Goal: Transaction & Acquisition: Book appointment/travel/reservation

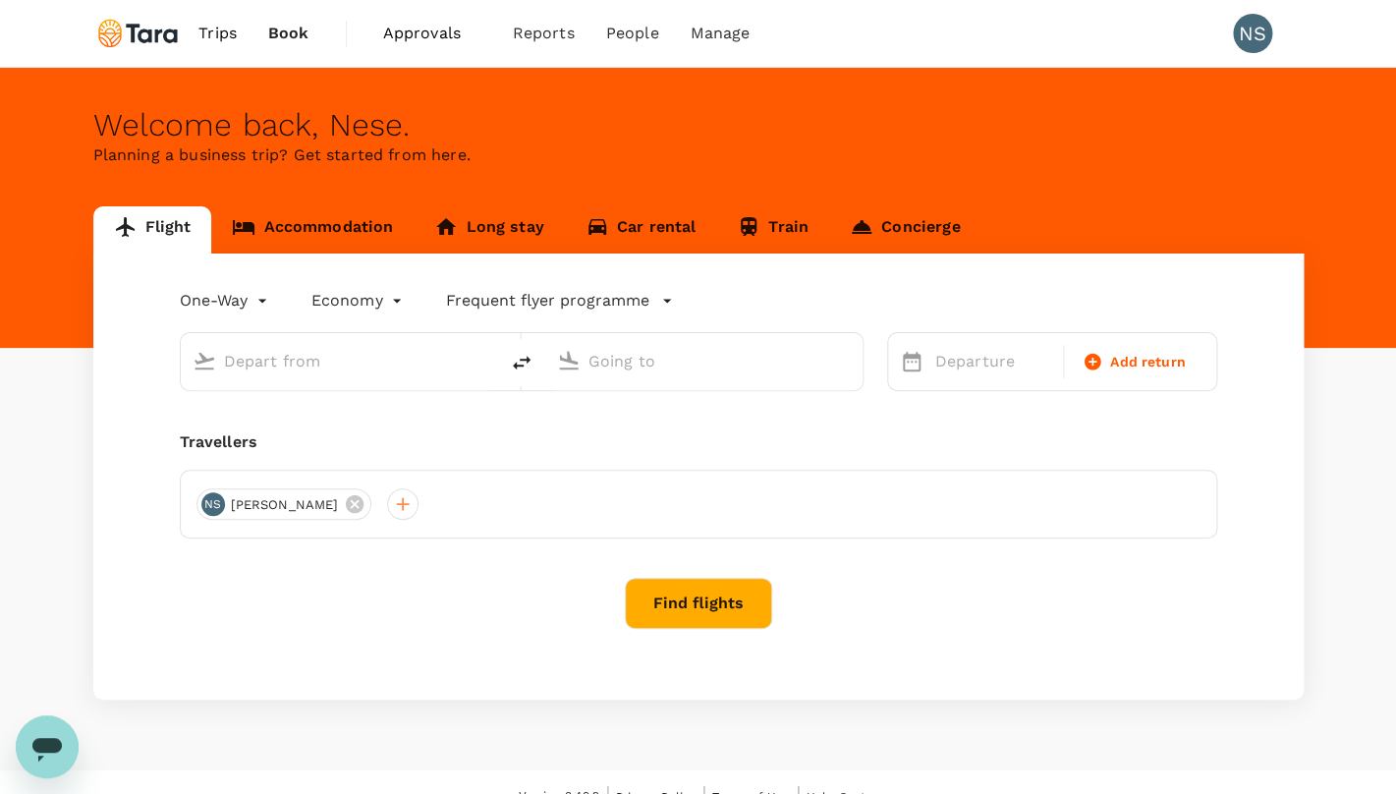
type input "roundtrip"
type input "premium-economy"
type input "Amsterdam Schiphol (AMS)"
type input "Singapore Changi (SIN)"
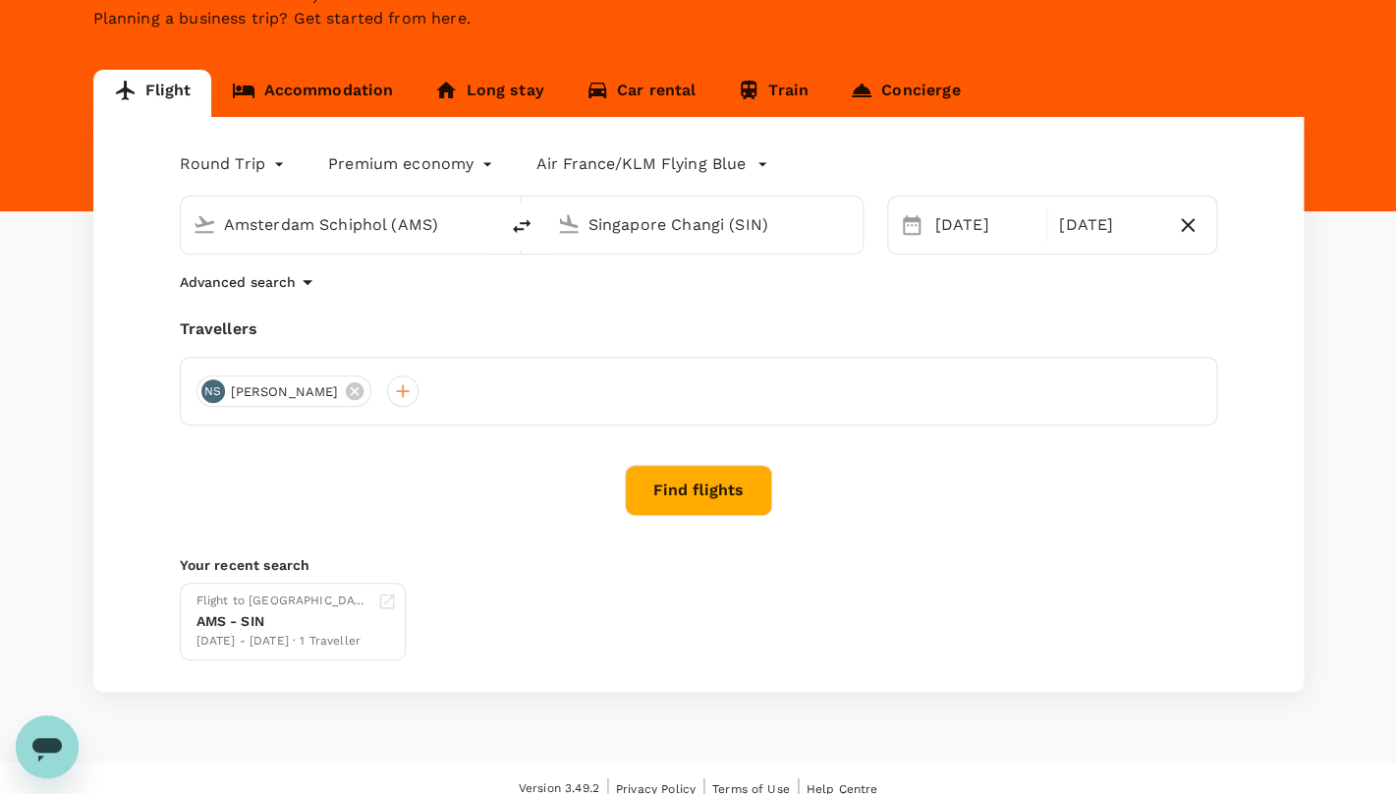
scroll to position [150, 0]
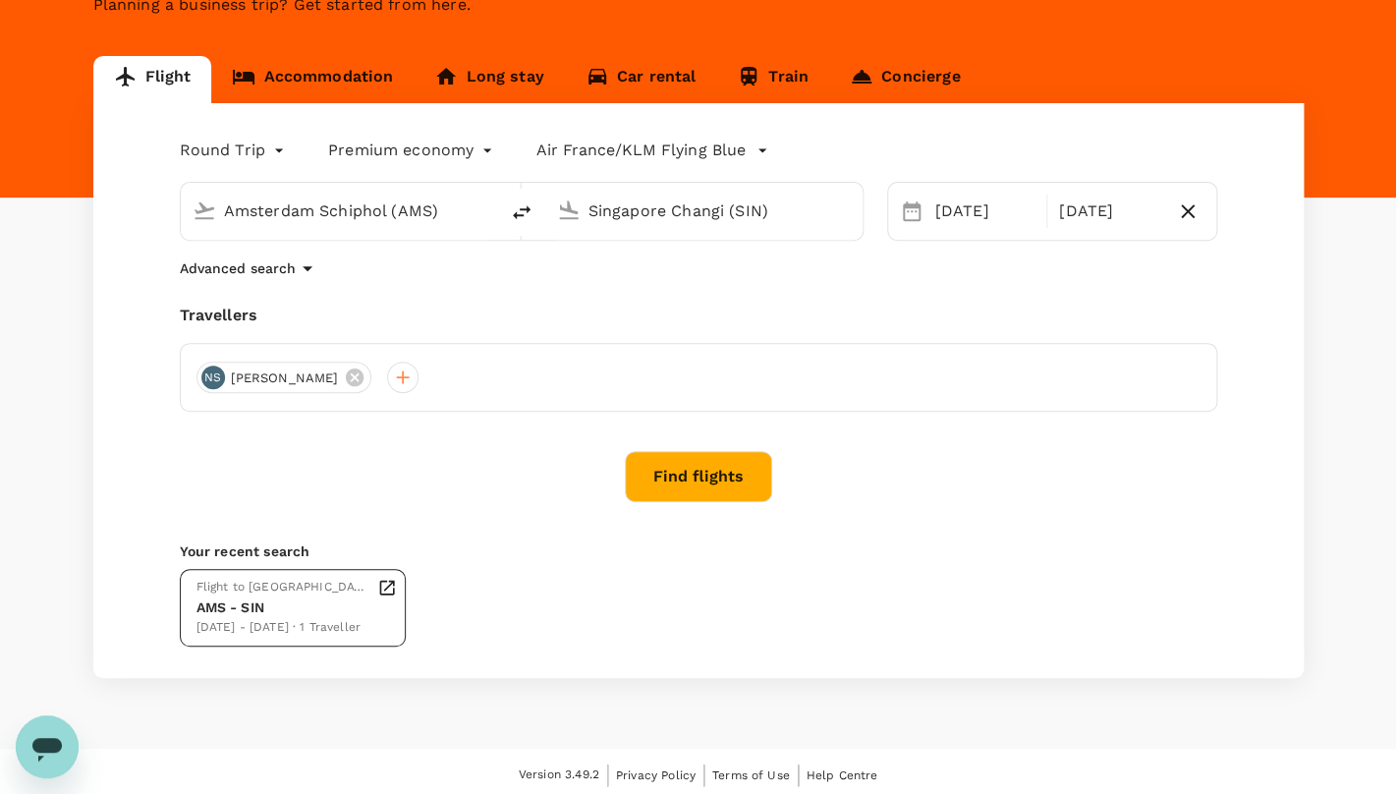
click at [296, 594] on div "Flight to [GEOGRAPHIC_DATA]" at bounding box center [283, 588] width 173 height 20
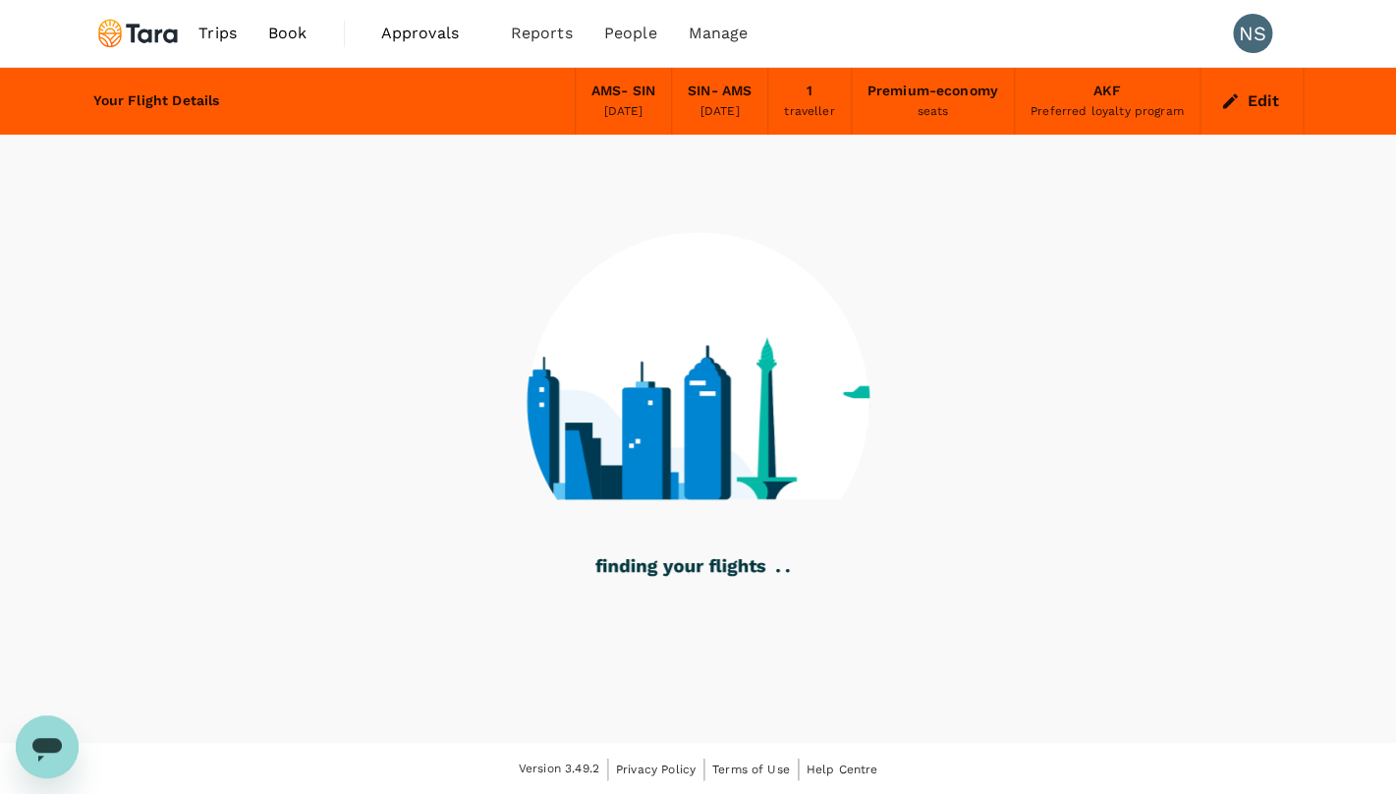
click at [214, 27] on span "Trips" at bounding box center [217, 34] width 38 height 24
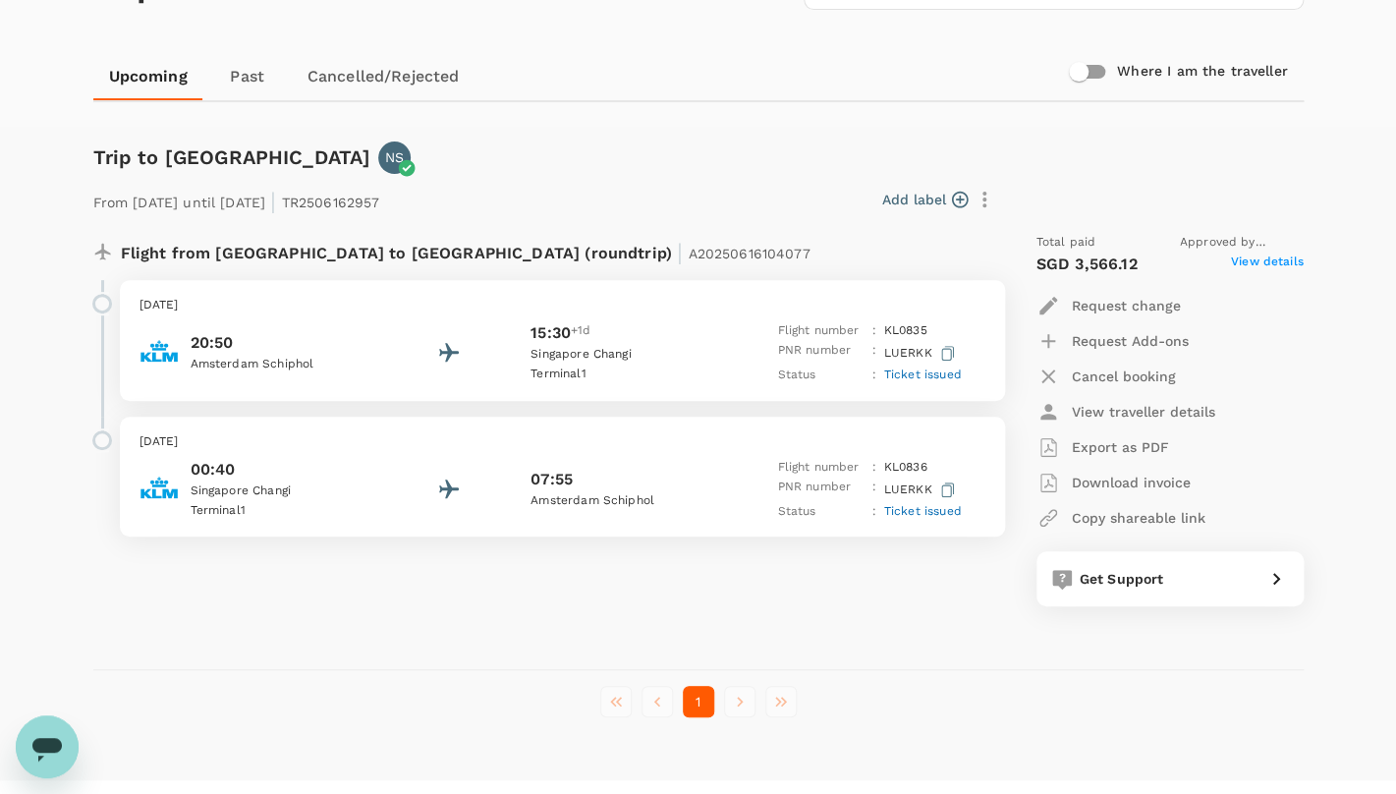
scroll to position [181, 0]
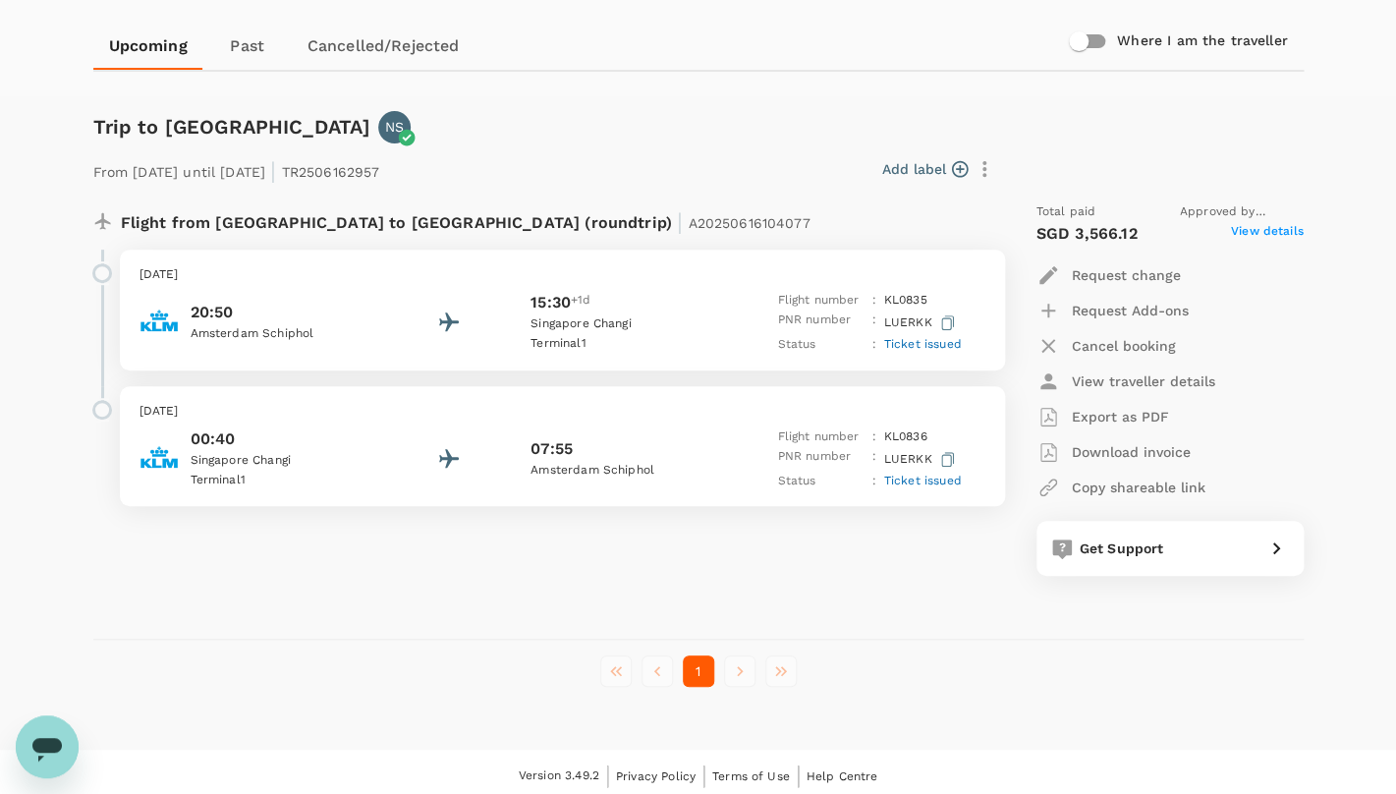
click at [943, 324] on icon "button" at bounding box center [947, 322] width 13 height 15
click at [933, 339] on span "Ticket issued" at bounding box center [923, 344] width 78 height 14
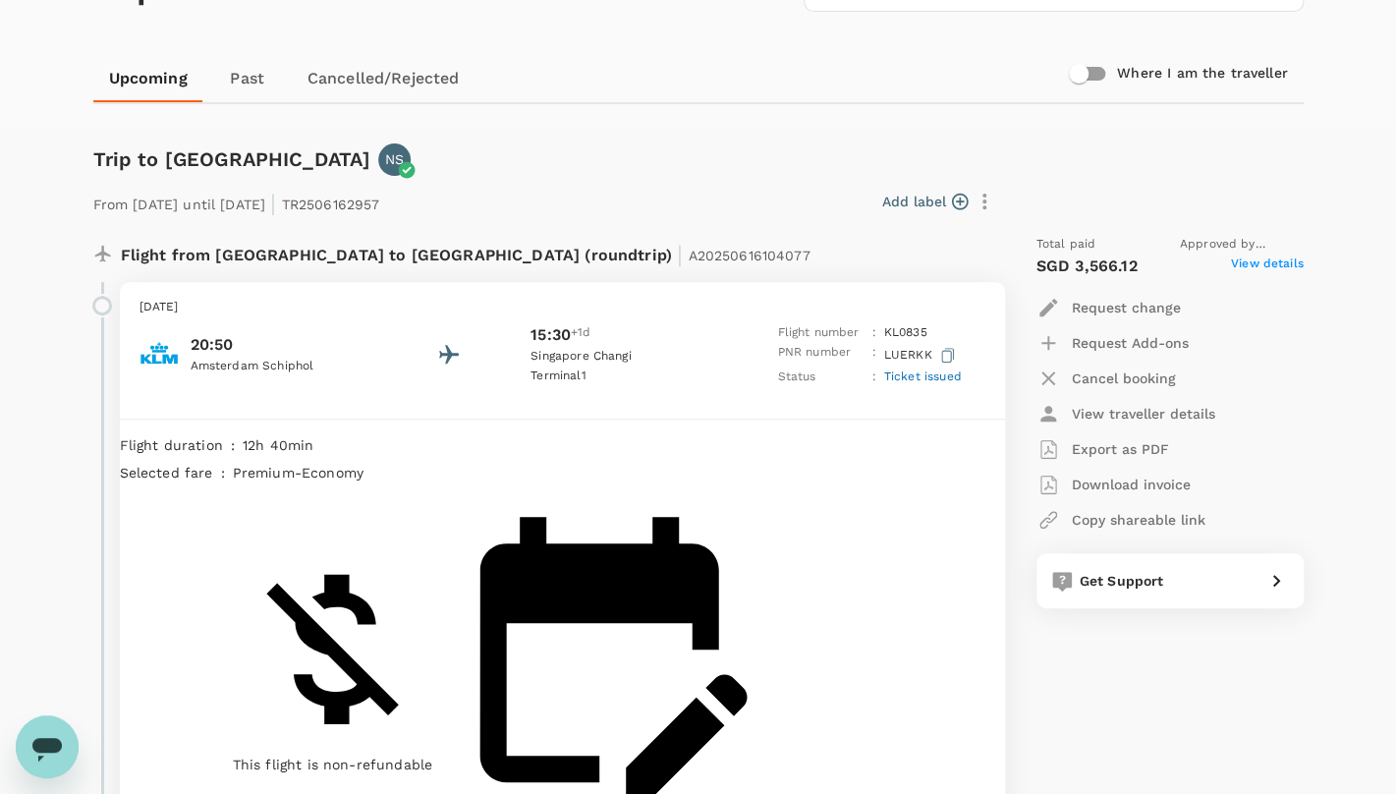
scroll to position [142, 0]
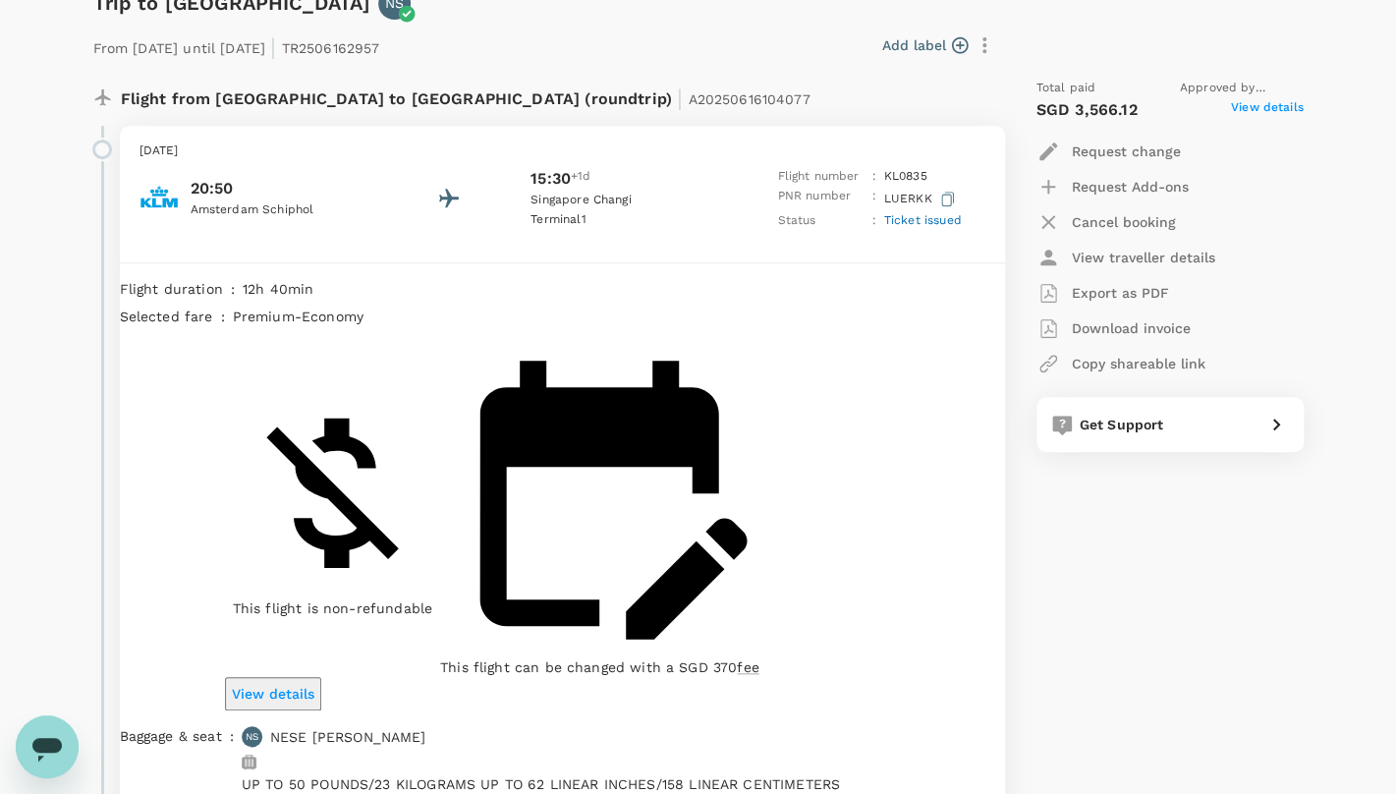
scroll to position [294, 0]
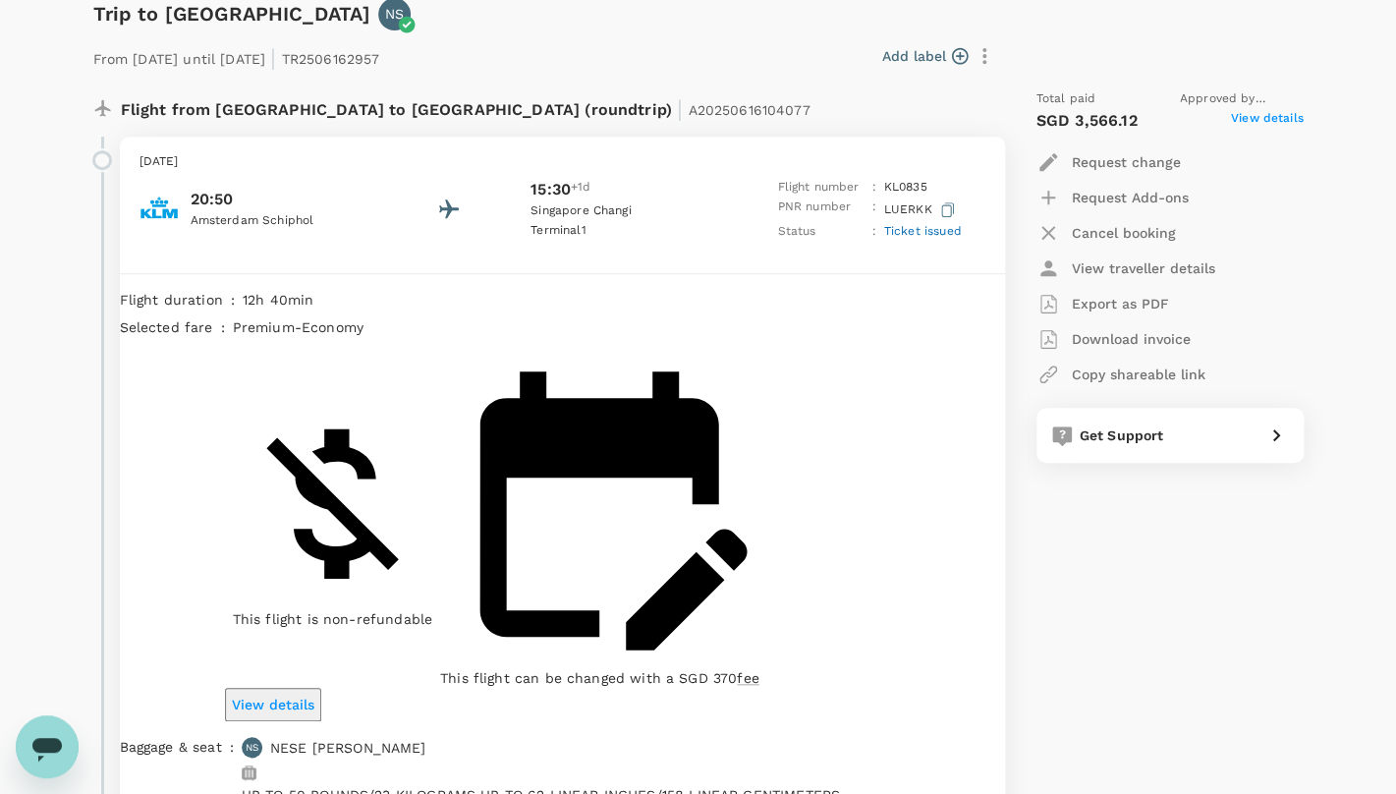
click at [951, 231] on span "Ticket issued" at bounding box center [923, 231] width 78 height 14
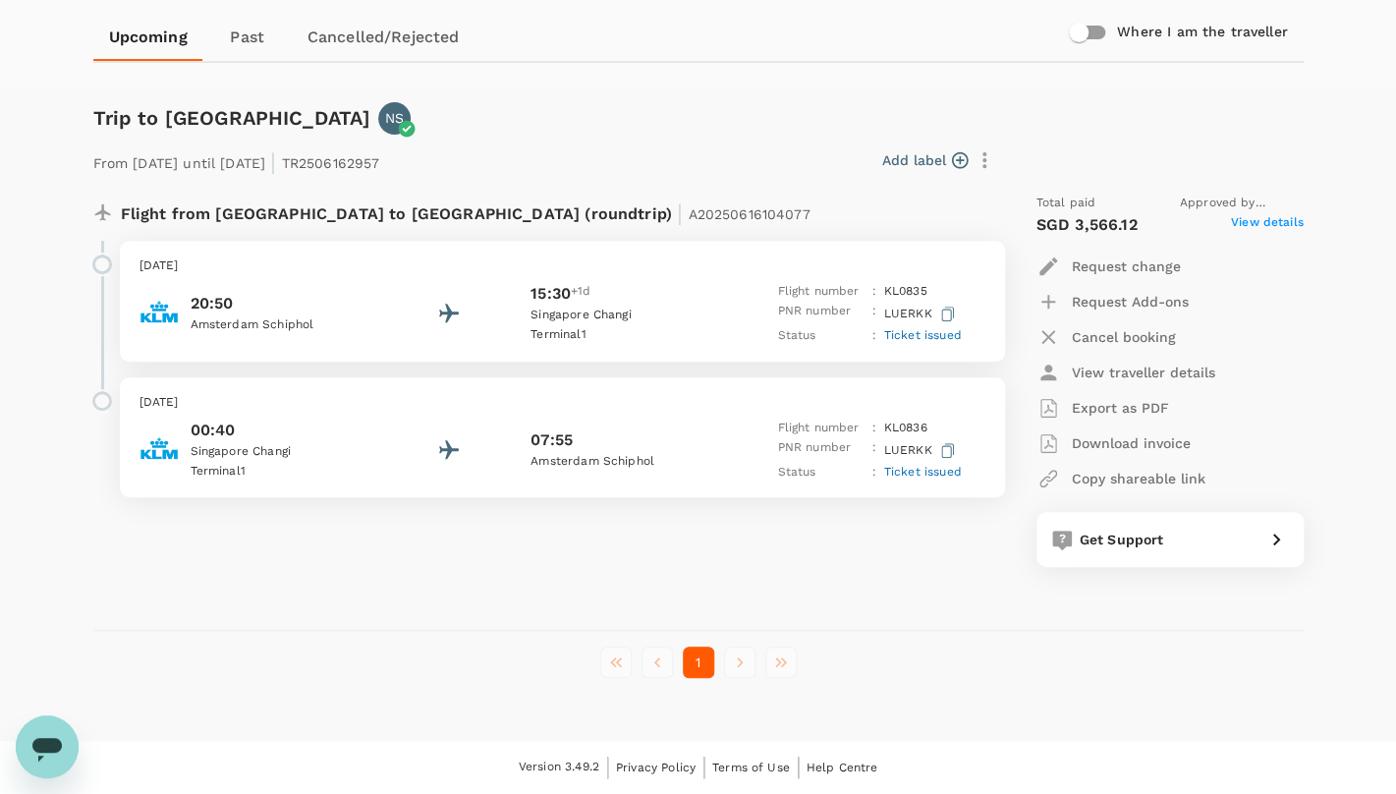
scroll to position [189, 0]
click at [934, 333] on span "Ticket issued" at bounding box center [923, 336] width 78 height 14
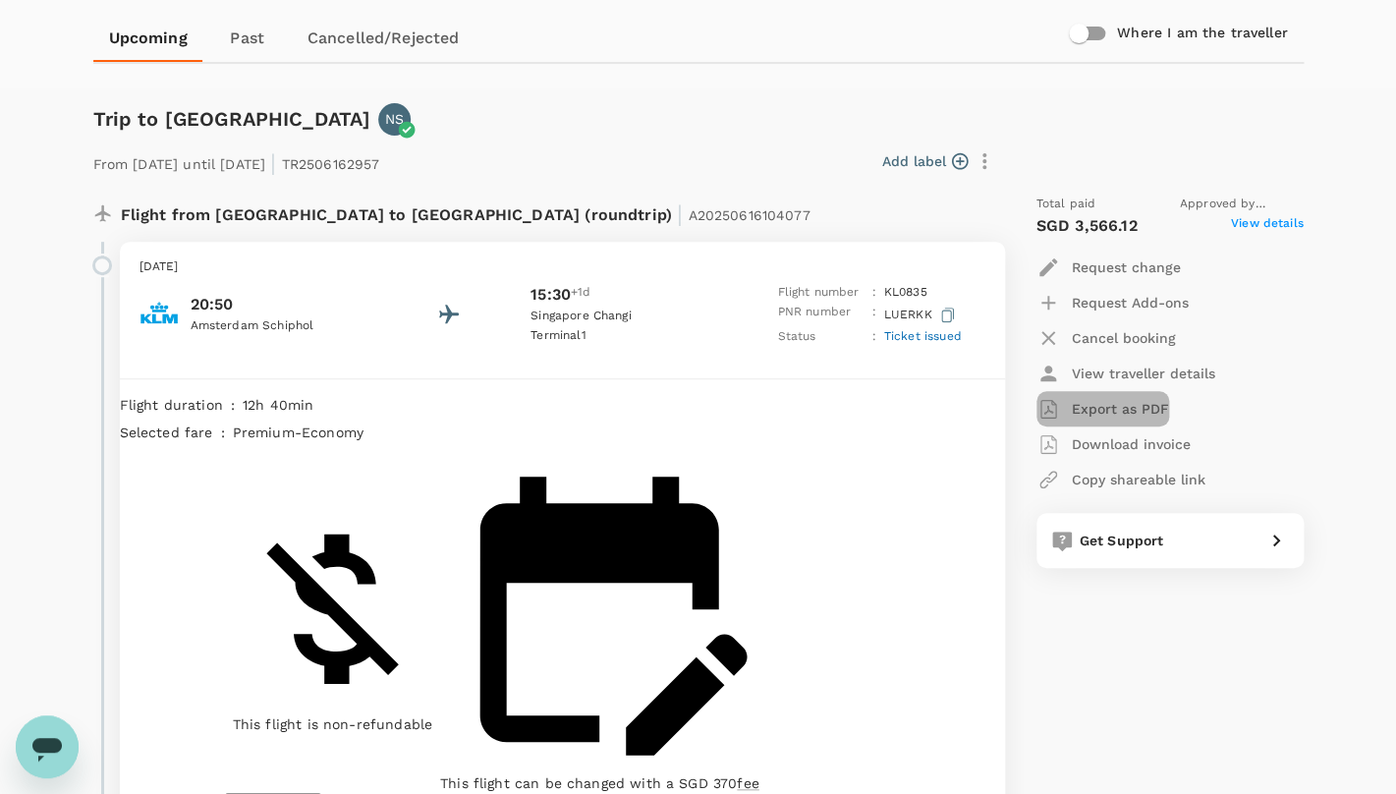
click at [1094, 406] on p "Export as PDF" at bounding box center [1120, 409] width 97 height 20
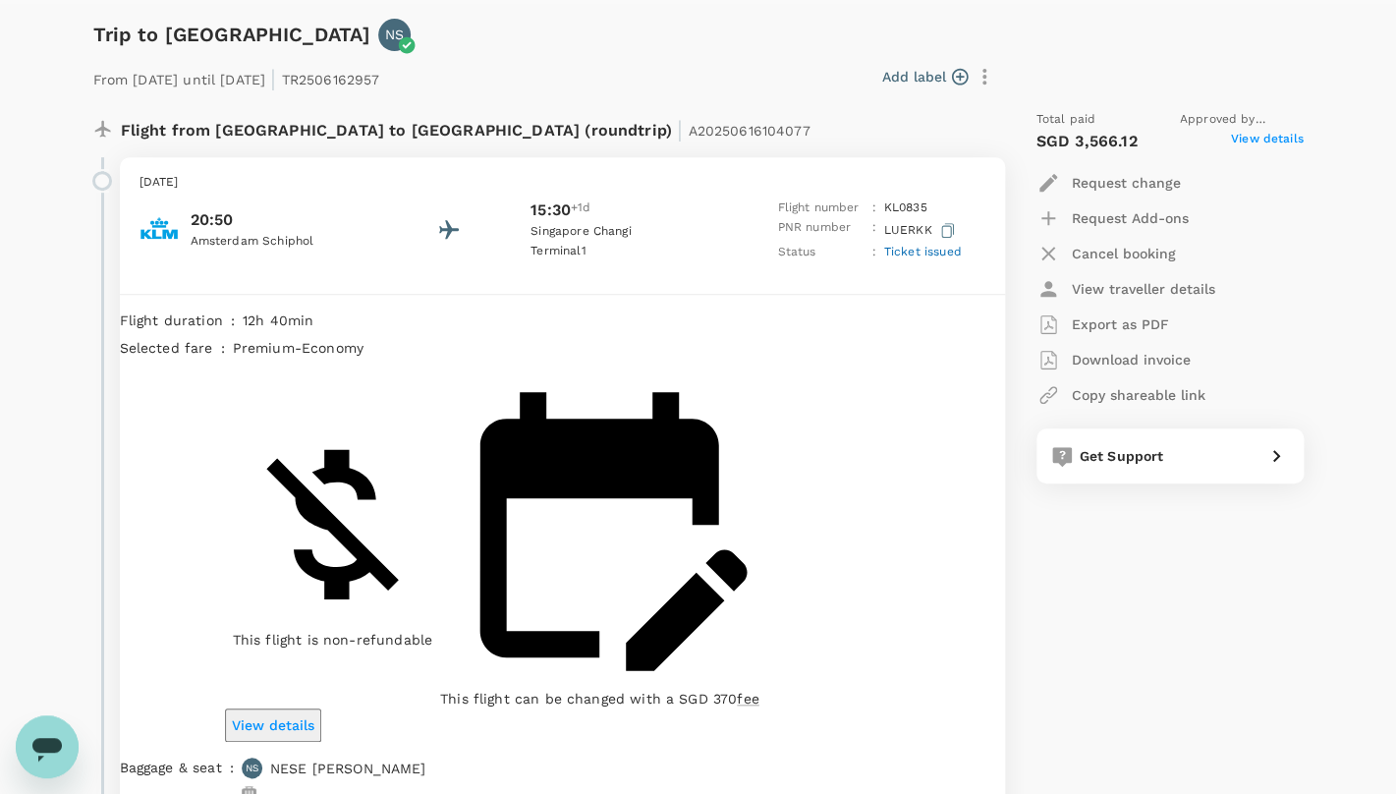
scroll to position [276, 0]
